Goal: Transaction & Acquisition: Book appointment/travel/reservation

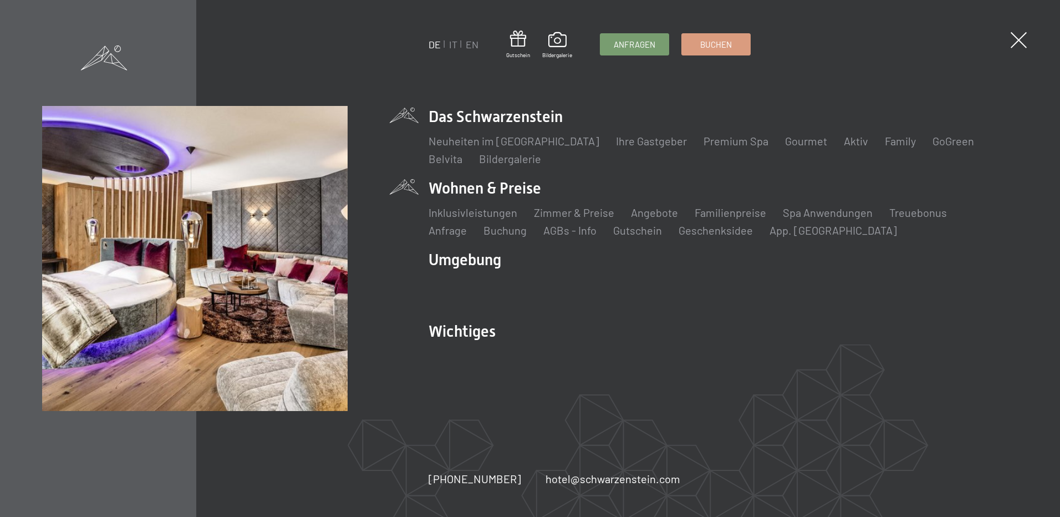
click at [500, 187] on li "Wohnen & Preise Inklusivleistungen [PERSON_NAME] & Preise Liste Angebote Liste …" at bounding box center [723, 207] width 589 height 60
click at [544, 234] on link "AGBs - Info" at bounding box center [570, 230] width 53 height 13
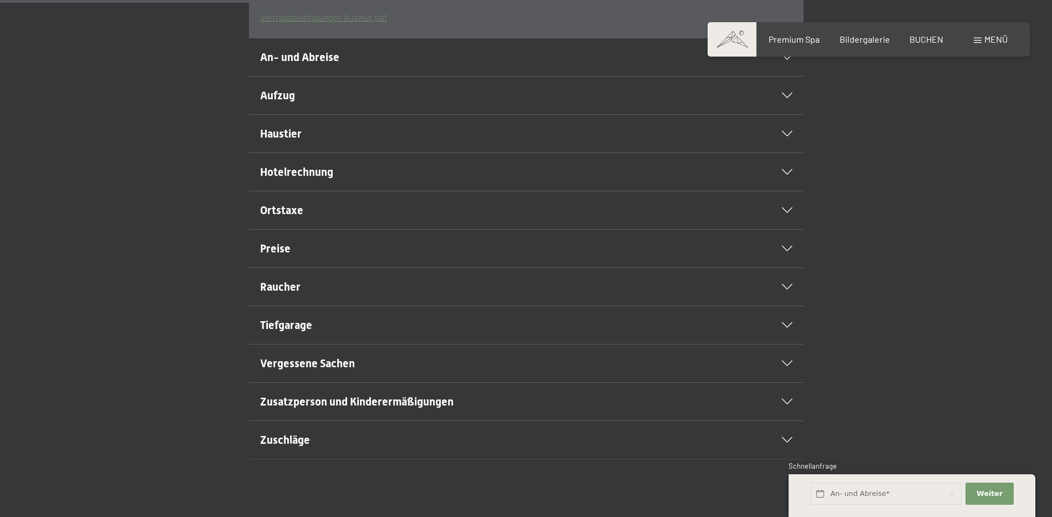
scroll to position [499, 0]
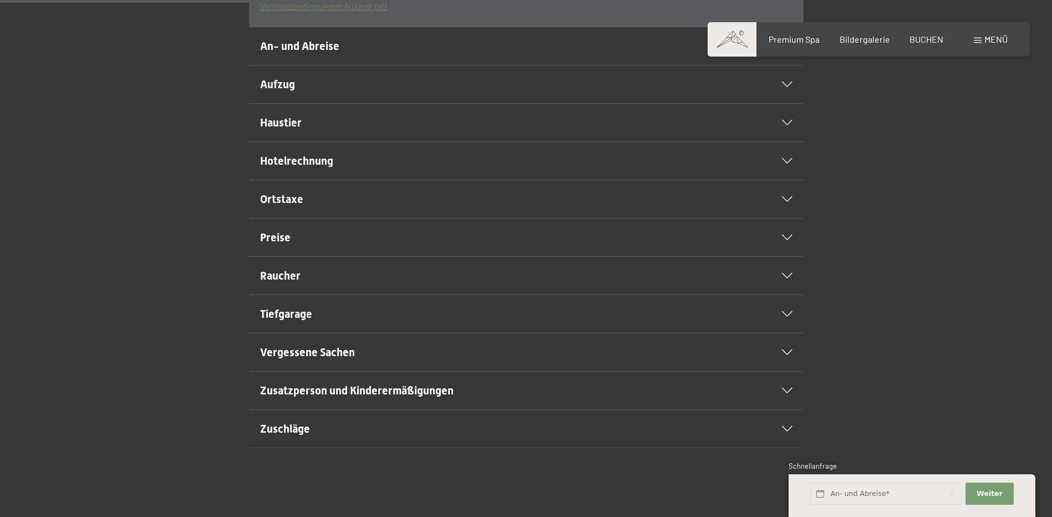
click at [783, 180] on div "Hotelrechnung" at bounding box center [526, 161] width 532 height 38
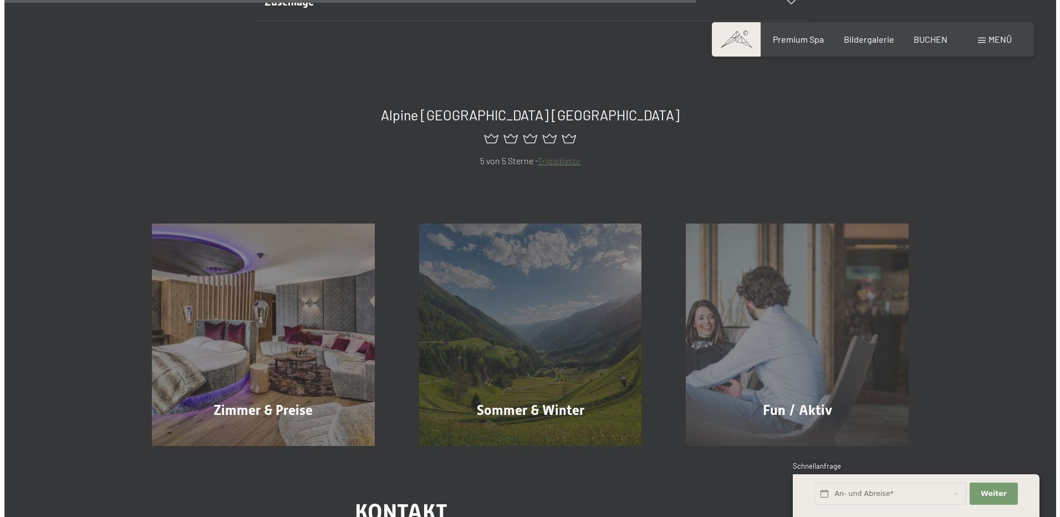
scroll to position [851, 0]
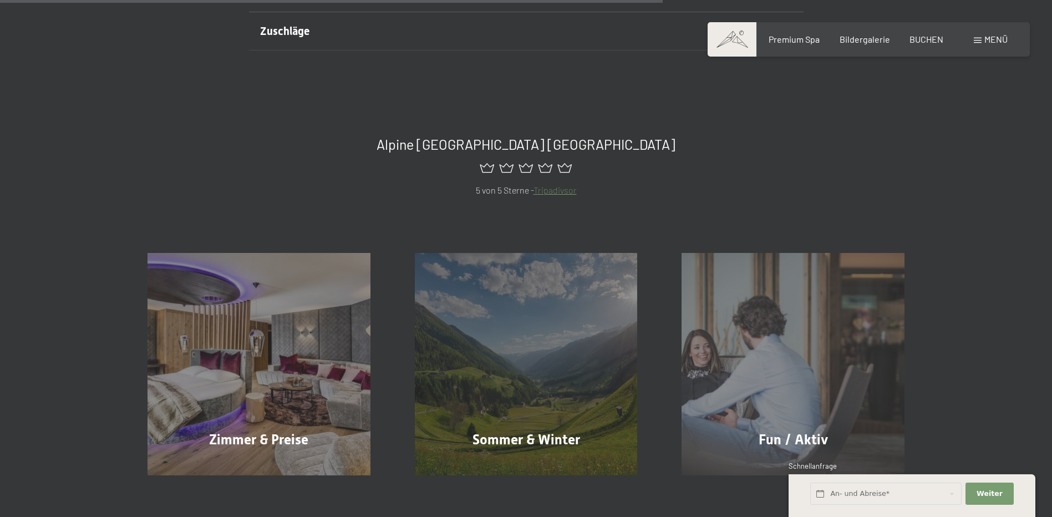
click at [994, 39] on span "Menü" at bounding box center [995, 39] width 23 height 11
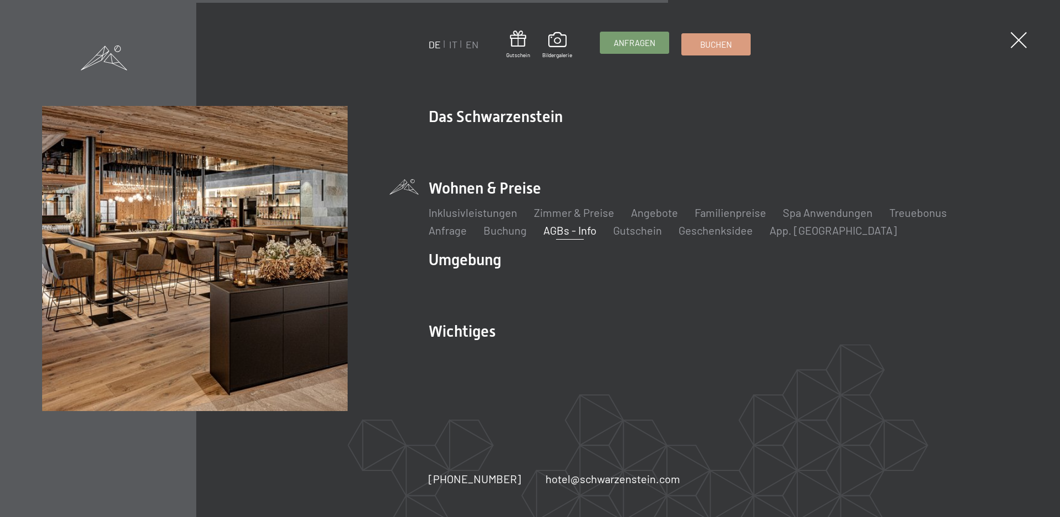
click at [629, 45] on span "Anfragen" at bounding box center [635, 43] width 42 height 12
